Goal: Transaction & Acquisition: Book appointment/travel/reservation

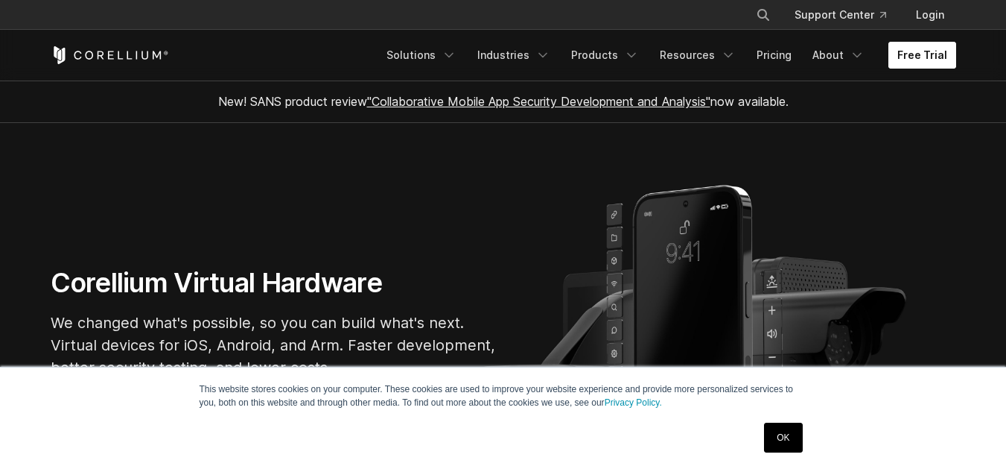
click at [907, 61] on link "Free Trial" at bounding box center [923, 55] width 68 height 27
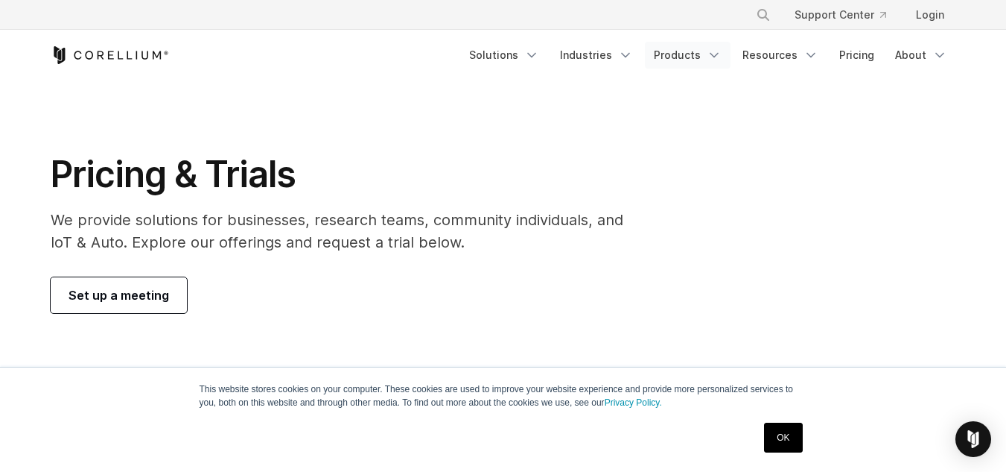
click at [692, 54] on link "Products" at bounding box center [688, 55] width 86 height 27
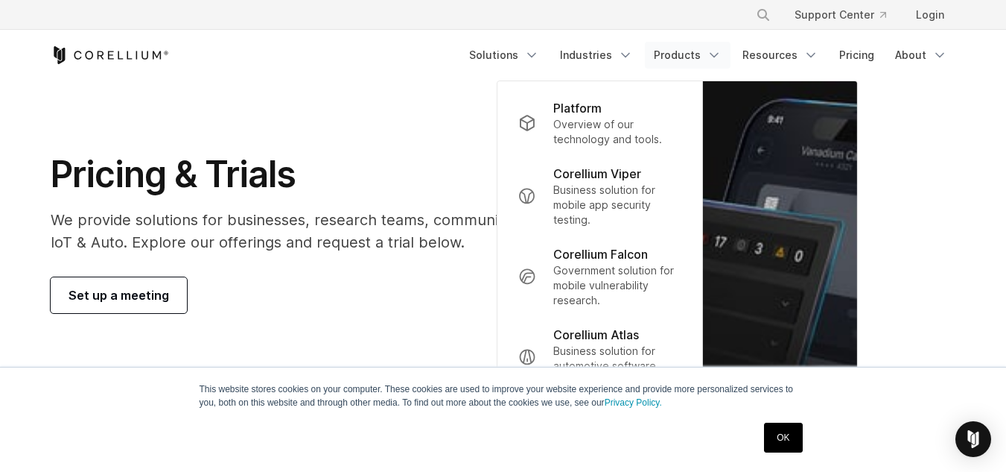
click at [692, 54] on link "Products" at bounding box center [688, 55] width 86 height 27
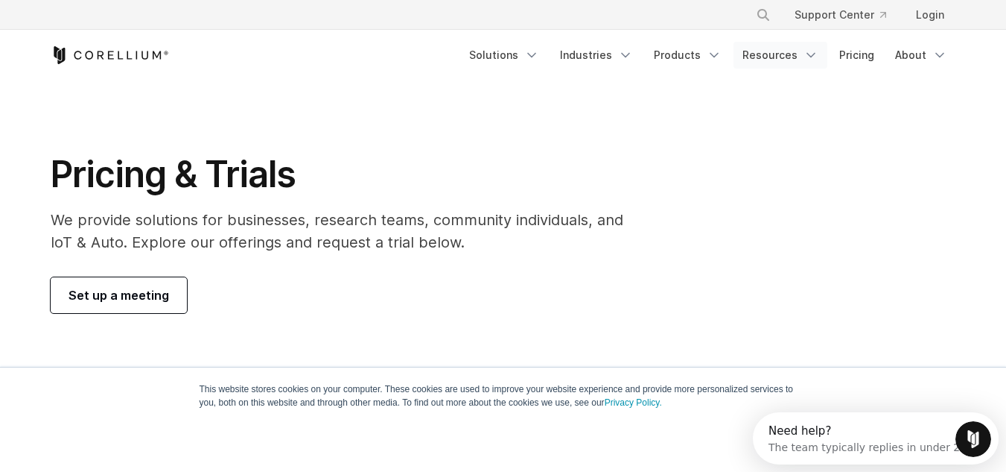
click at [794, 54] on link "Resources" at bounding box center [781, 55] width 94 height 27
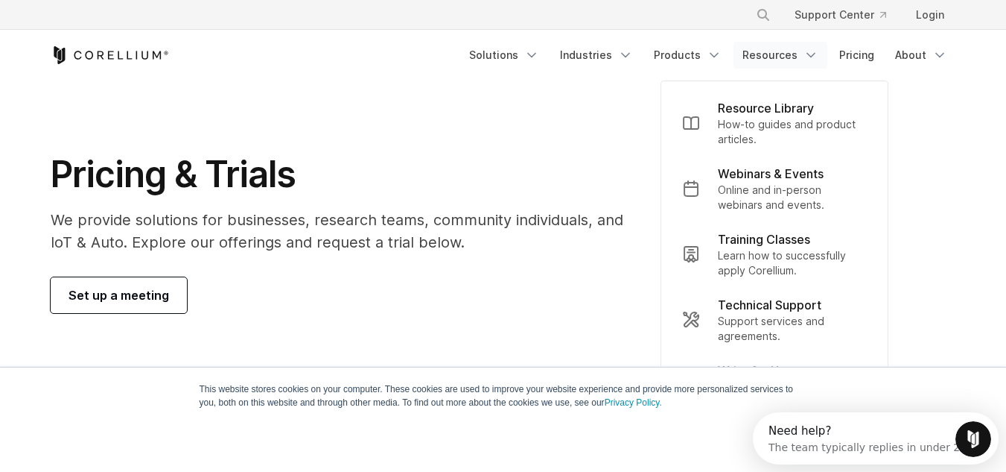
click at [794, 54] on link "Resources" at bounding box center [781, 55] width 94 height 27
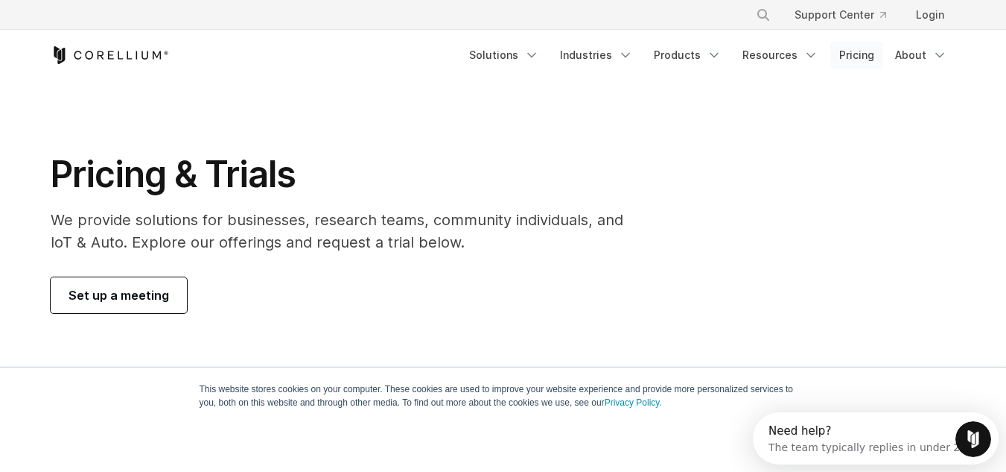
click at [874, 55] on link "Pricing" at bounding box center [857, 55] width 53 height 27
click at [860, 57] on link "Pricing" at bounding box center [857, 55] width 53 height 27
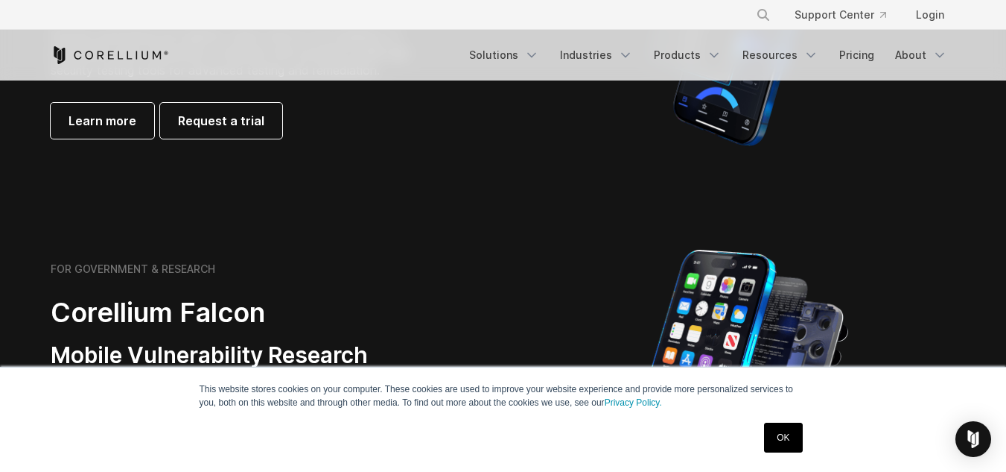
scroll to position [149, 0]
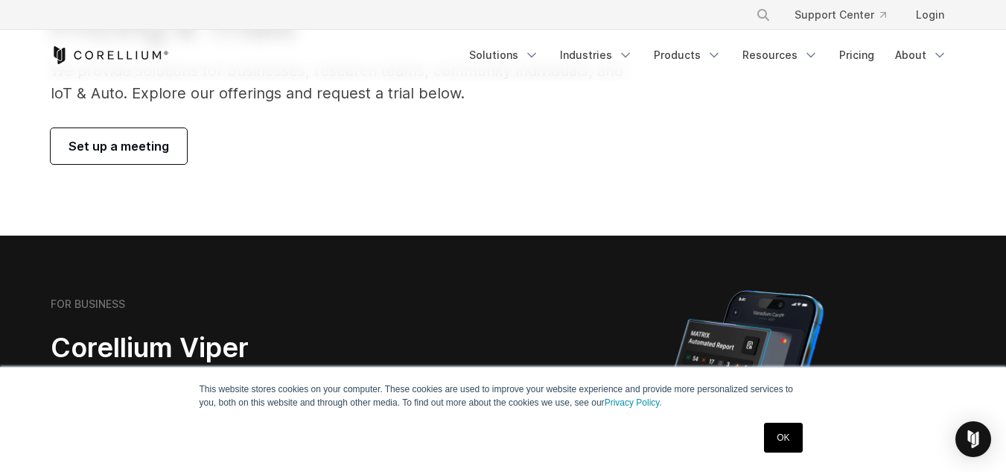
click at [140, 148] on span "Set up a meeting" at bounding box center [119, 146] width 101 height 18
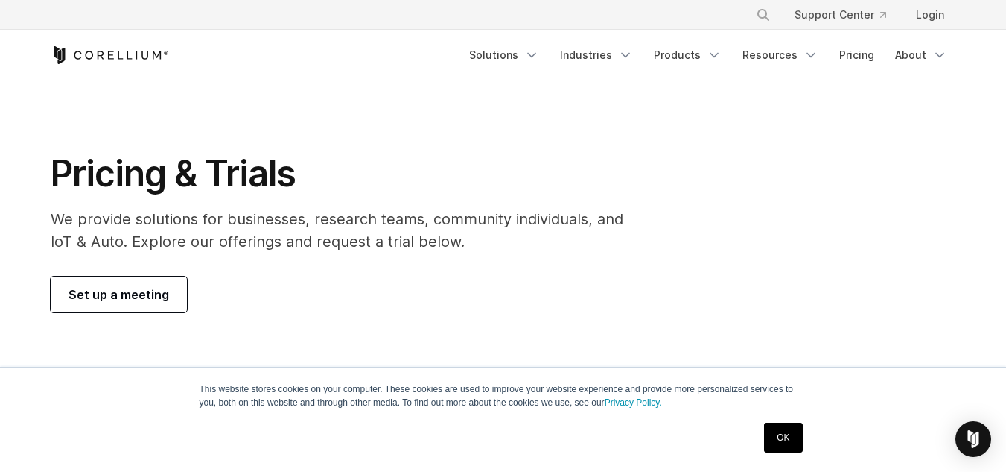
scroll to position [0, 0]
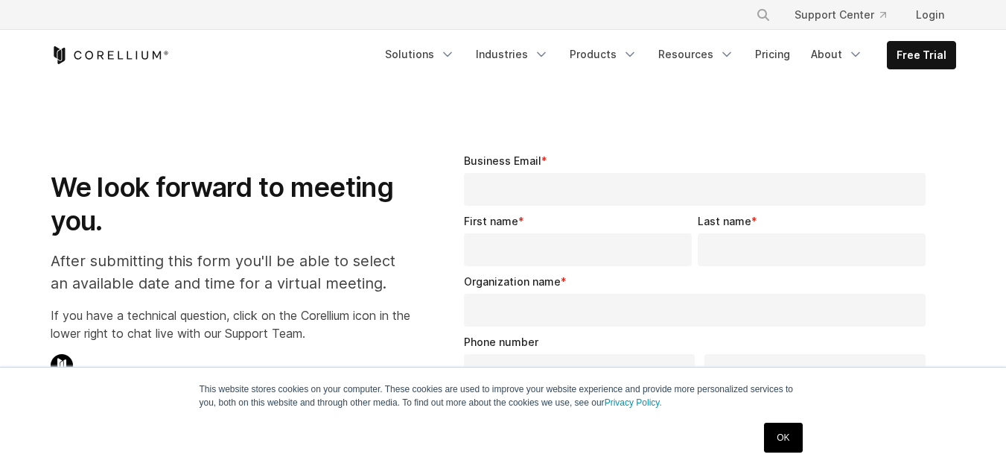
select select "**"
